Goal: Task Accomplishment & Management: Manage account settings

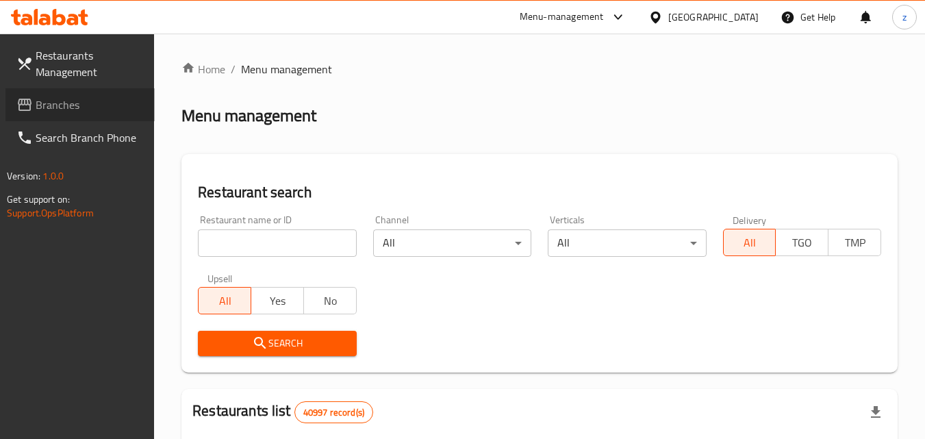
click at [68, 112] on span "Branches" at bounding box center [90, 105] width 108 height 16
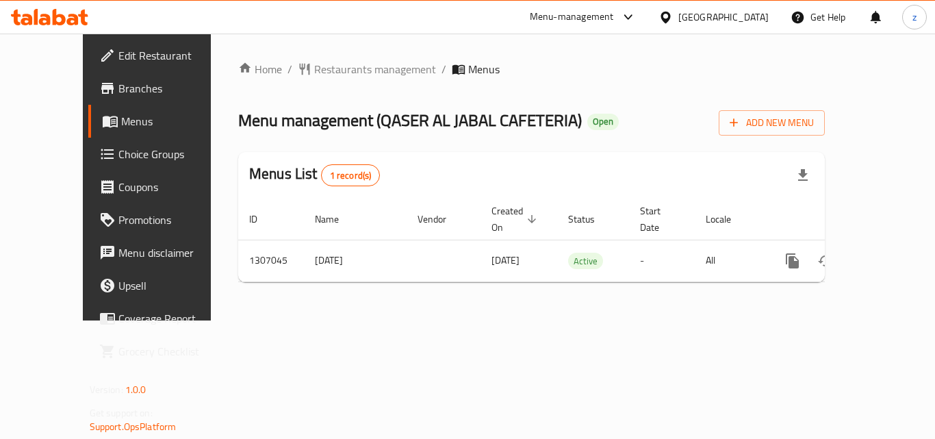
click at [88, 166] on link "Choice Groups" at bounding box center [163, 154] width 151 height 33
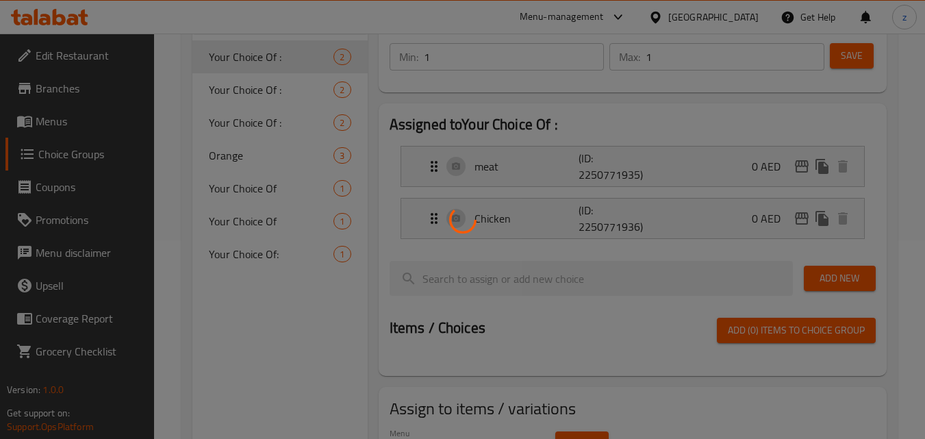
scroll to position [275, 0]
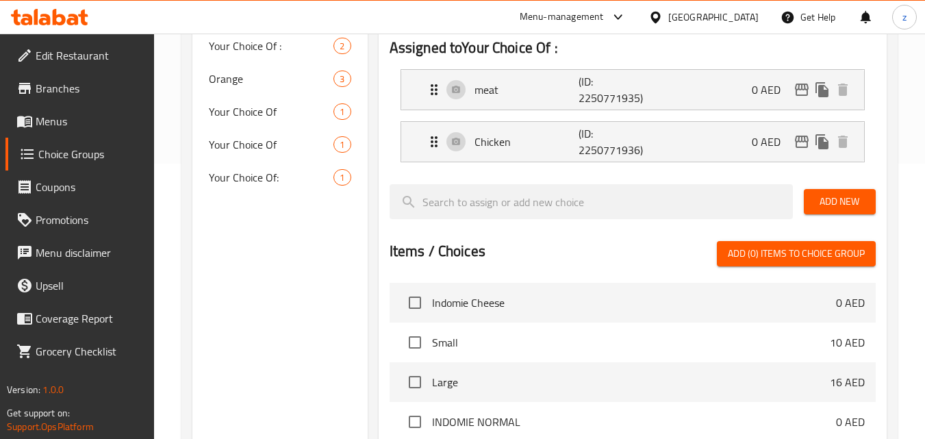
click at [229, 177] on span "Your Choice Of:" at bounding box center [271, 177] width 125 height 16
type input "Your Choice Of:"
type input "اختيارك من:"
type input "0"
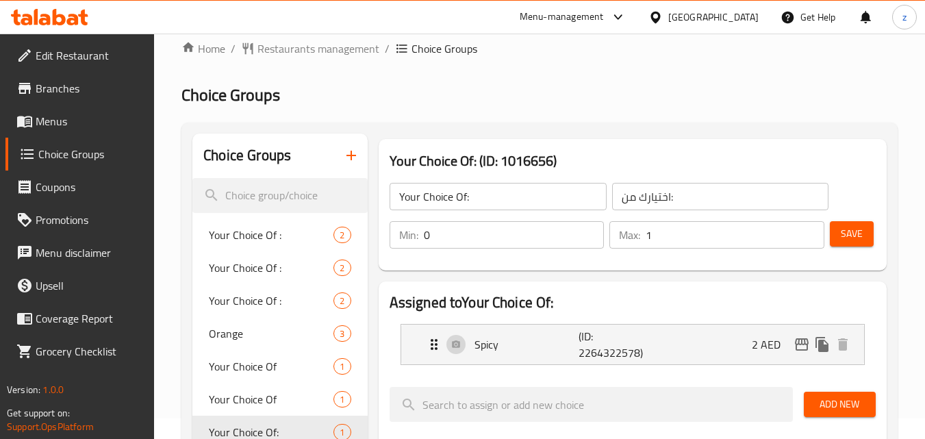
scroll to position [1, 0]
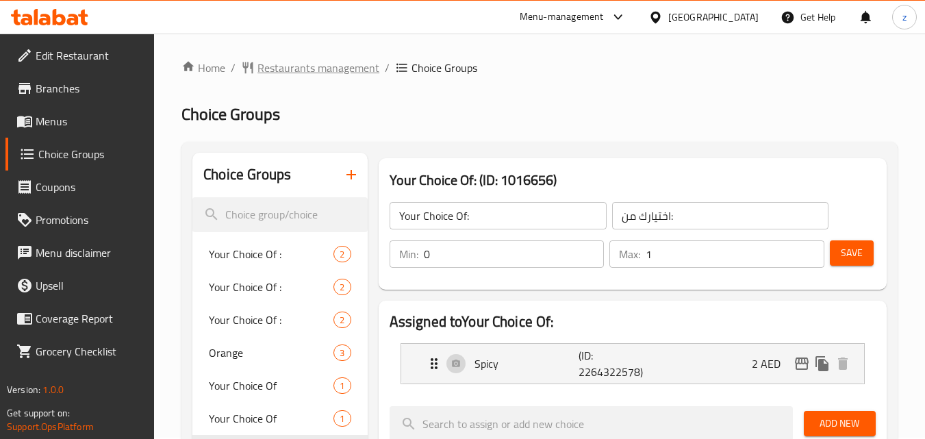
click at [290, 72] on span "Restaurants management" at bounding box center [318, 68] width 122 height 16
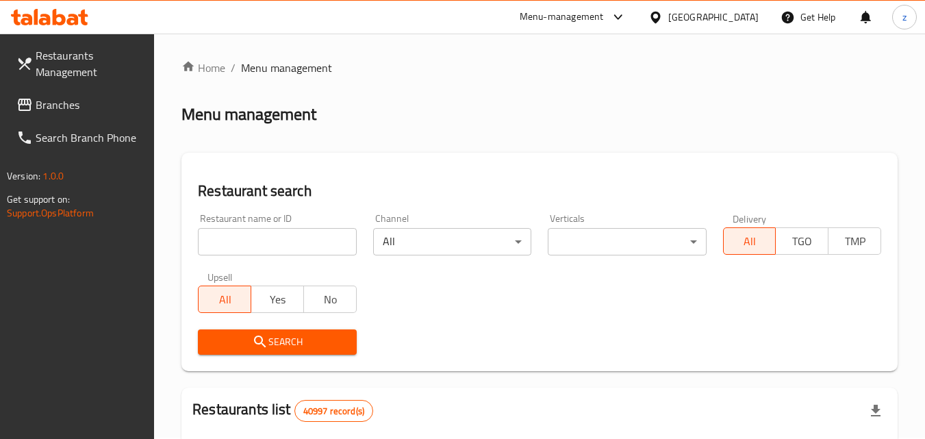
drag, startPoint x: 62, startPoint y: 114, endPoint x: 55, endPoint y: 111, distance: 8.3
click at [61, 112] on span "Branches" at bounding box center [90, 105] width 108 height 16
